Goal: Find specific page/section: Find specific page/section

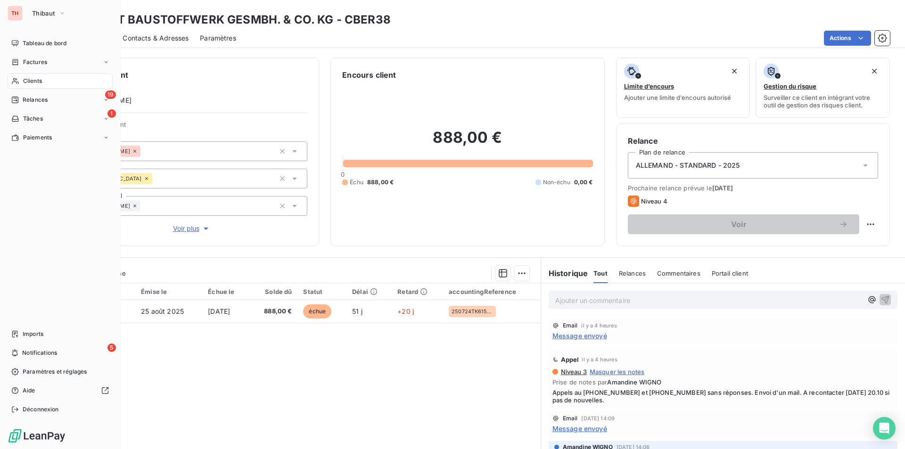
drag, startPoint x: 35, startPoint y: 79, endPoint x: 112, endPoint y: 77, distance: 77.3
click at [35, 79] on span "Clients" at bounding box center [32, 81] width 19 height 8
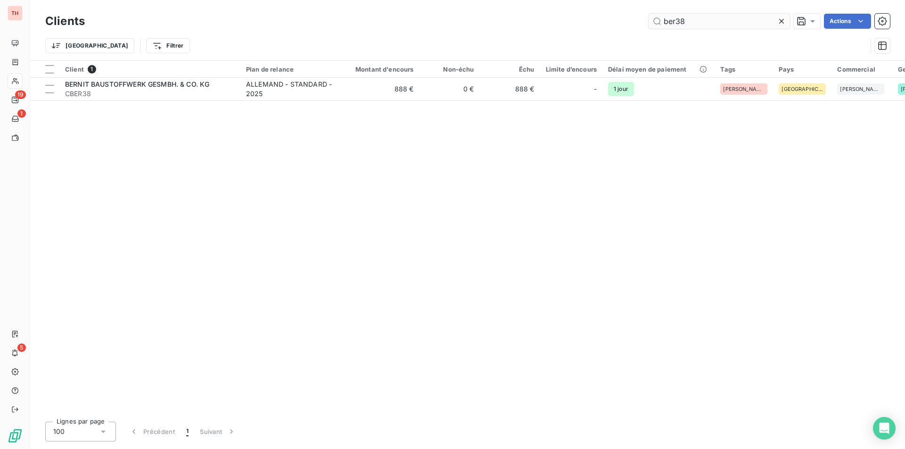
drag, startPoint x: 691, startPoint y: 24, endPoint x: 663, endPoint y: 22, distance: 28.4
click at [663, 22] on input "ber38" at bounding box center [719, 21] width 141 height 15
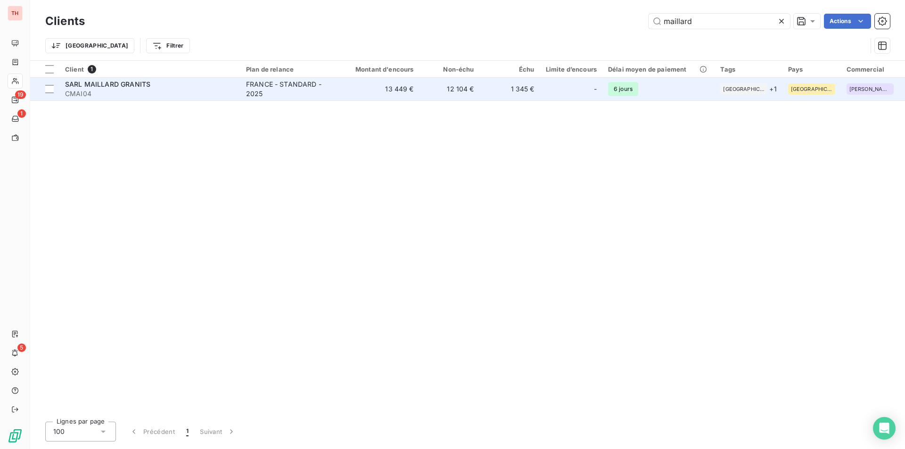
type input "maillard"
click at [169, 87] on div "SARL MAILLARD GRANITS" at bounding box center [150, 84] width 170 height 9
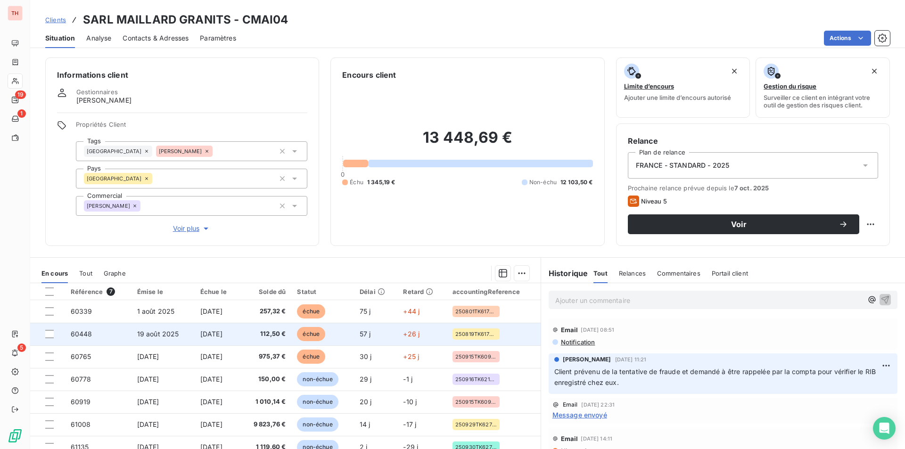
click at [93, 336] on td "60448" at bounding box center [98, 334] width 66 height 23
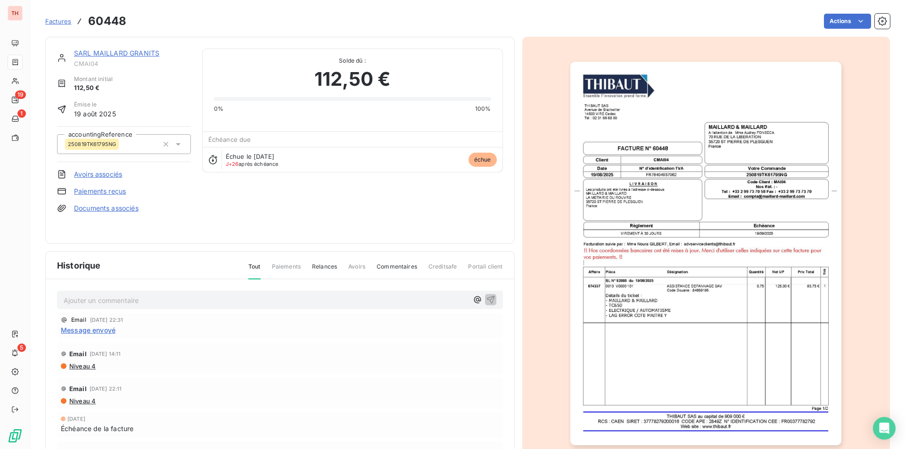
click at [99, 56] on link "SARL MAILLARD GRANITS" at bounding box center [116, 53] width 85 height 8
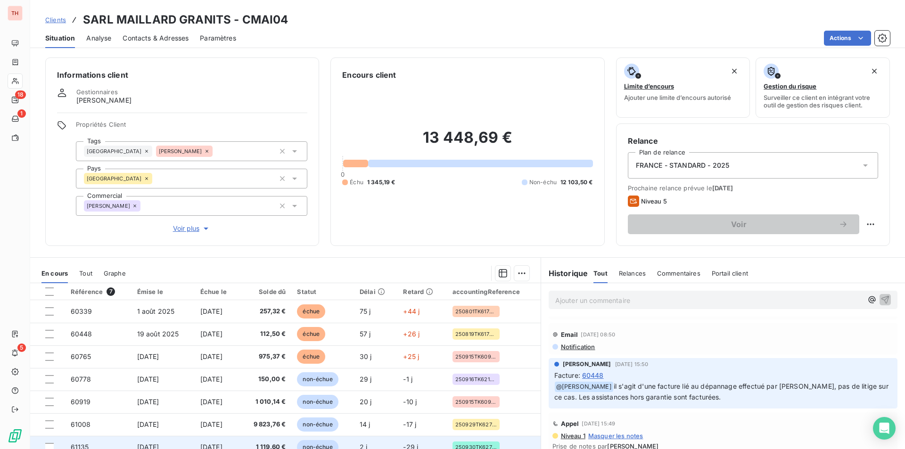
scroll to position [346, 0]
